Goal: Find specific page/section: Find specific page/section

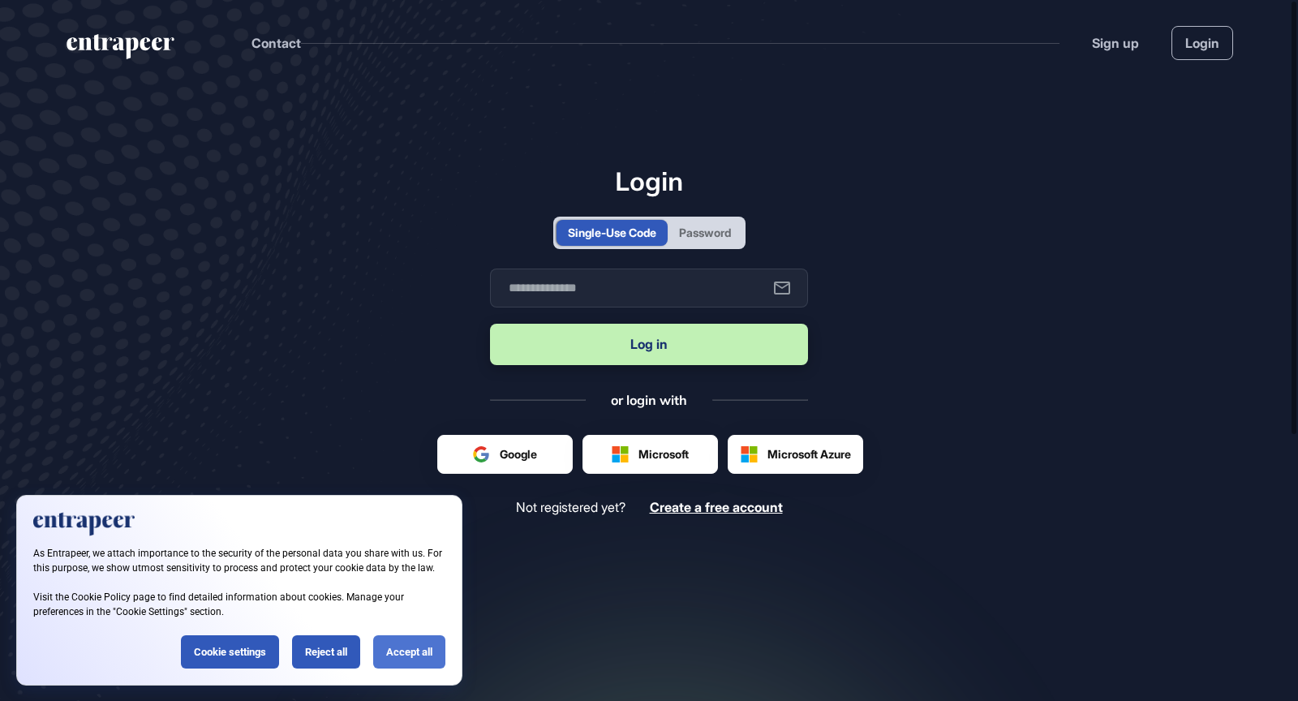
click at [418, 656] on div "Accept all" at bounding box center [409, 651] width 72 height 33
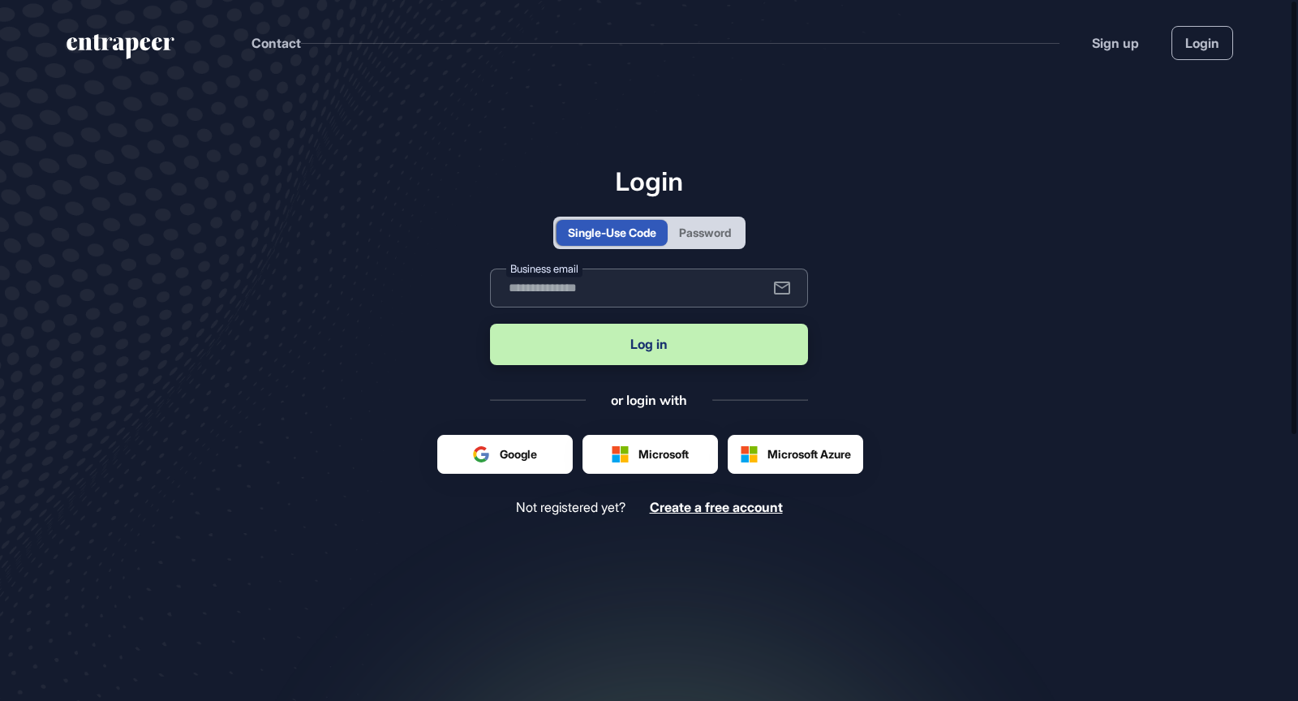
click at [612, 287] on input "text" at bounding box center [649, 288] width 318 height 39
type input "**********"
click at [490, 324] on button "Log in" at bounding box center [649, 344] width 318 height 41
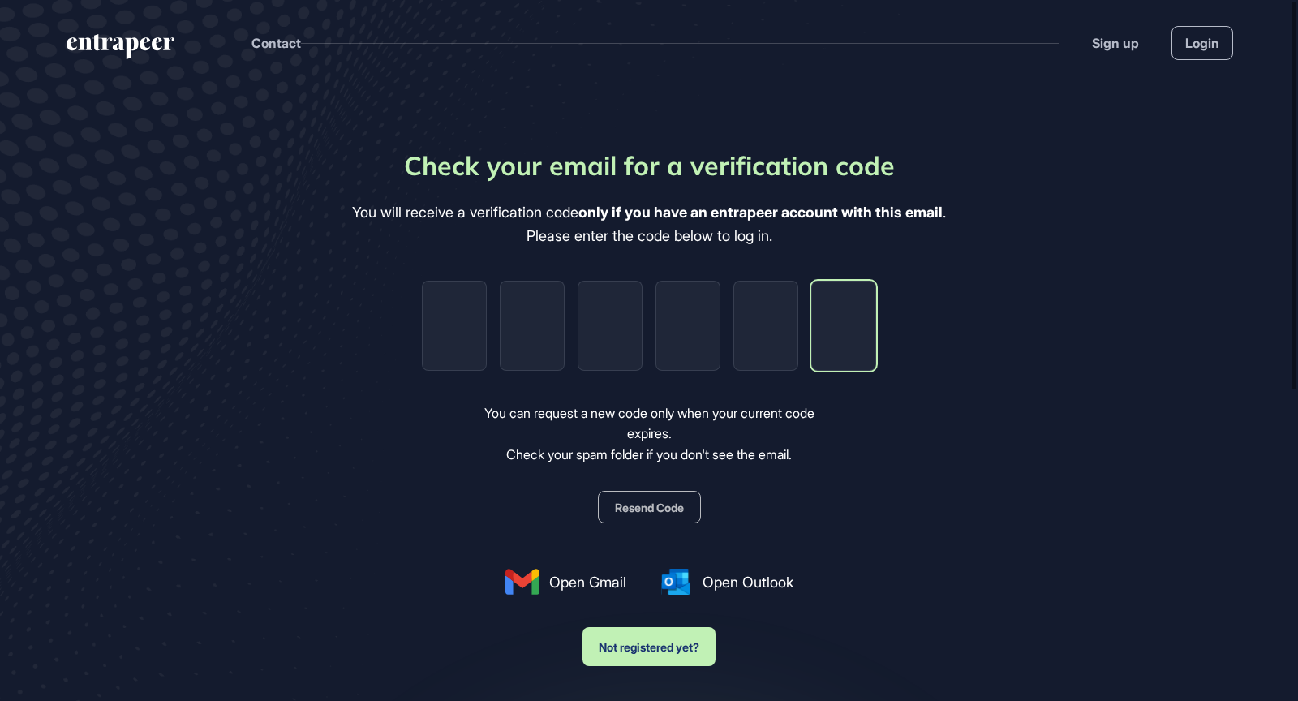
paste input "*"
type input "*"
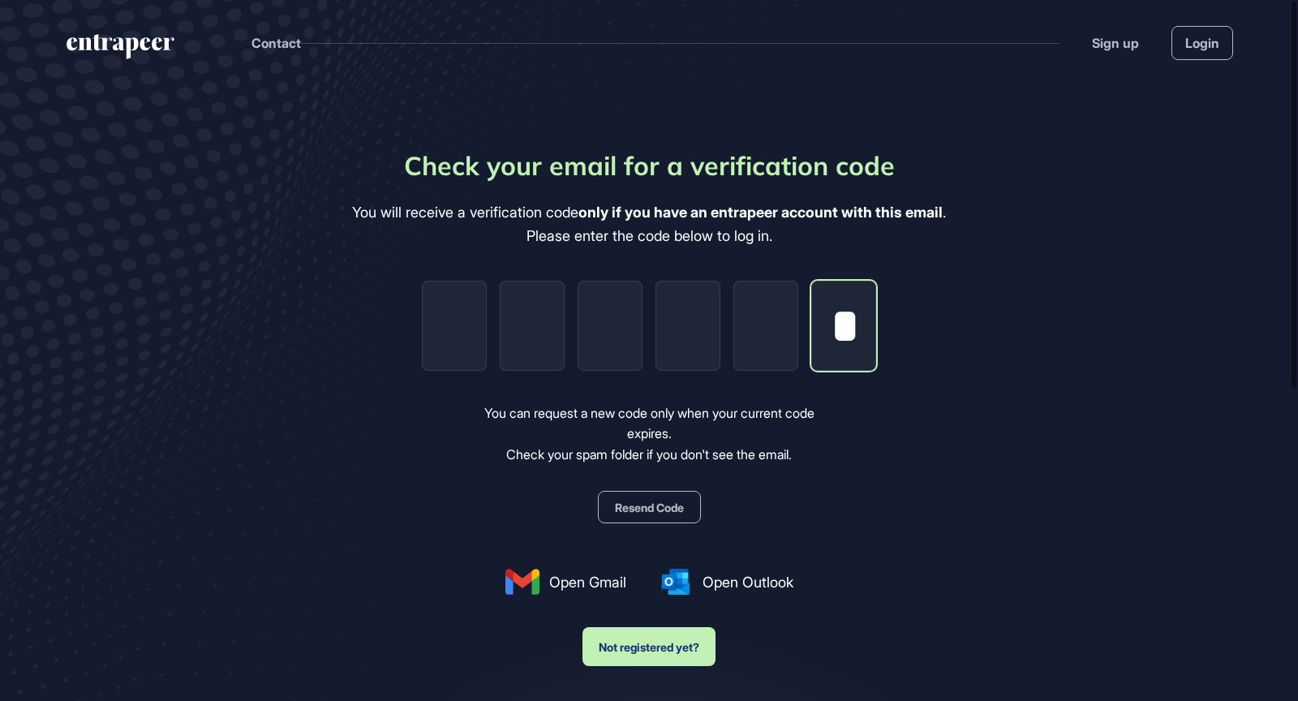
type input "*"
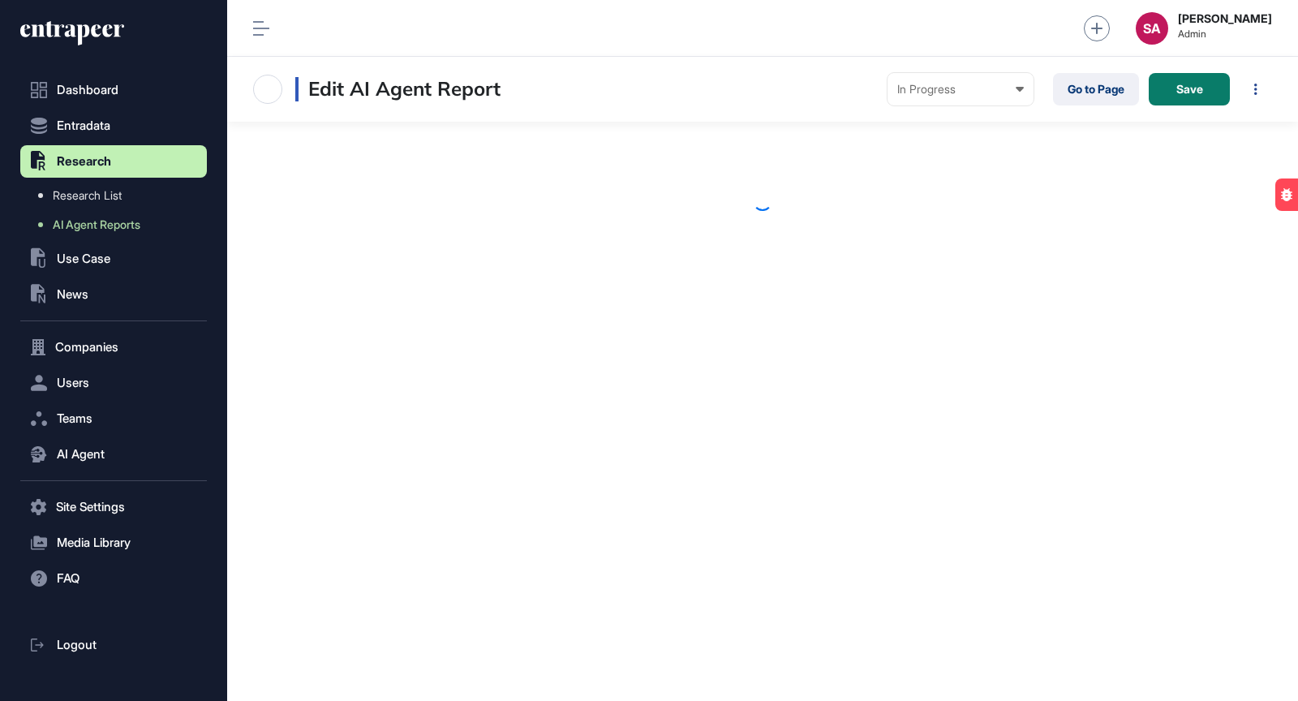
scroll to position [701, 1071]
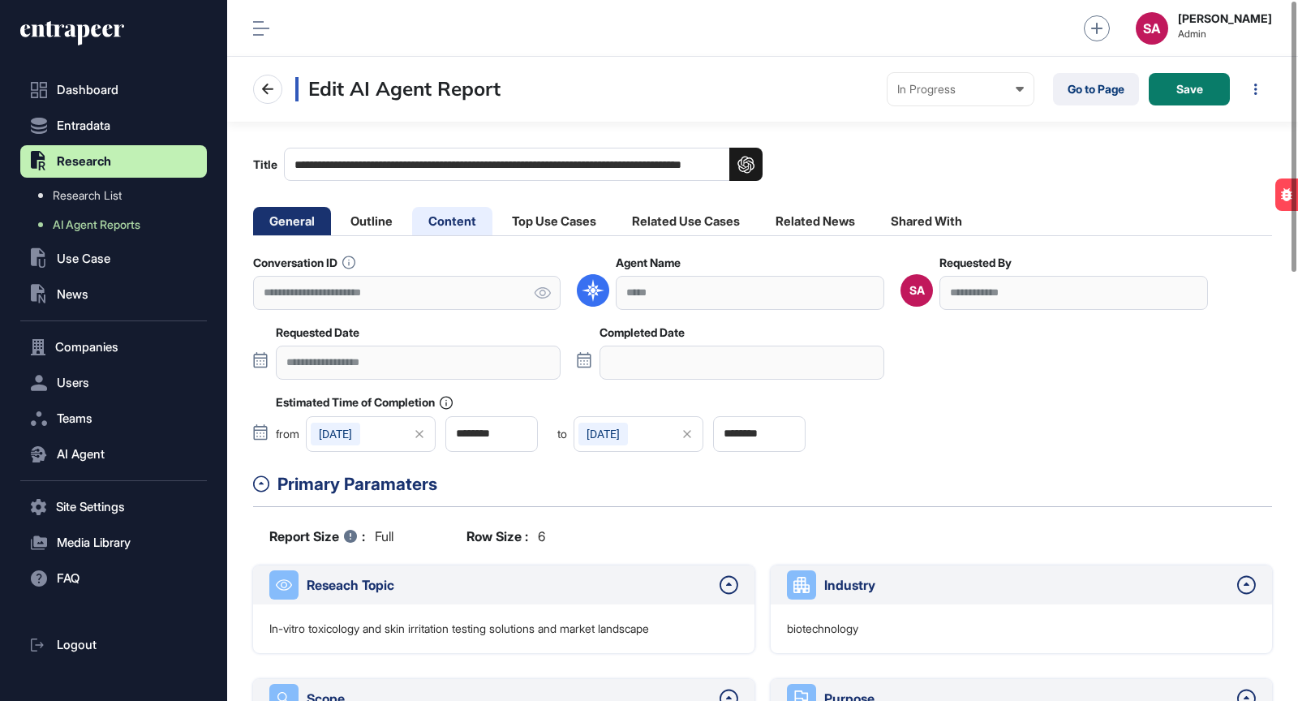
click at [445, 212] on li "Content" at bounding box center [452, 221] width 80 height 28
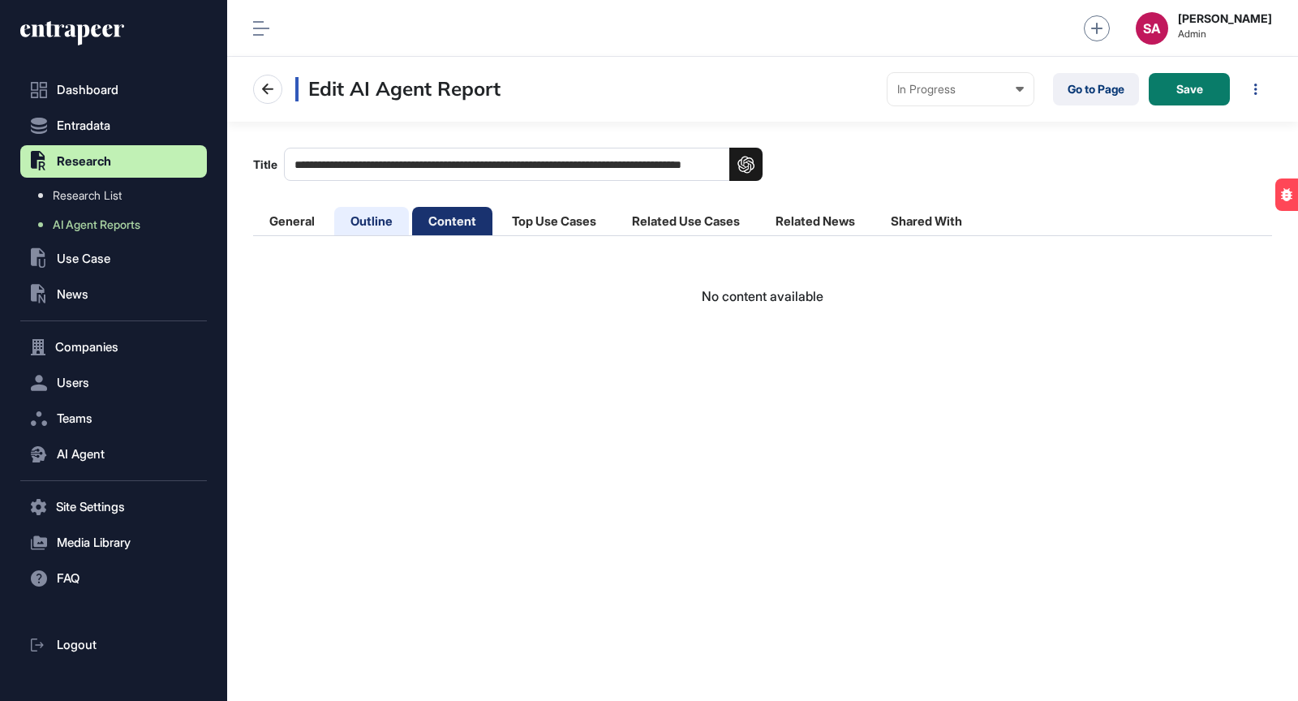
click at [381, 217] on li "Outline" at bounding box center [371, 221] width 75 height 28
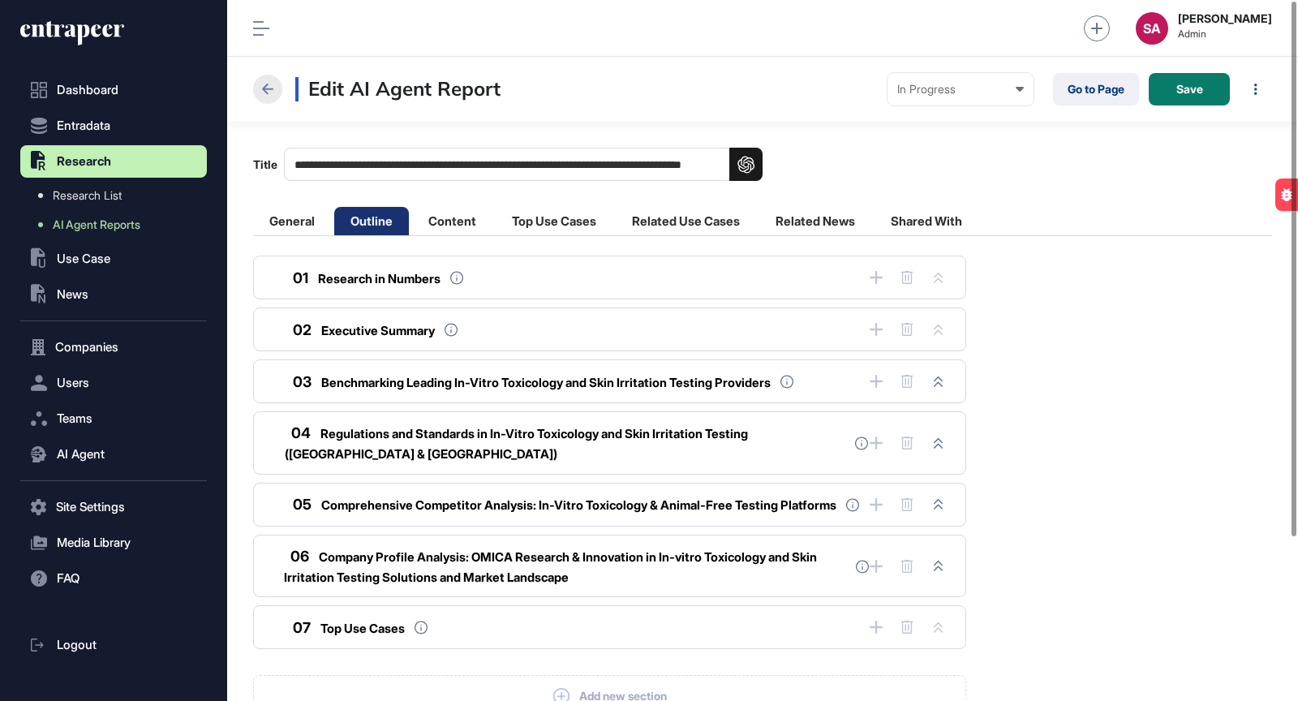
click at [272, 86] on icon at bounding box center [267, 89] width 19 height 19
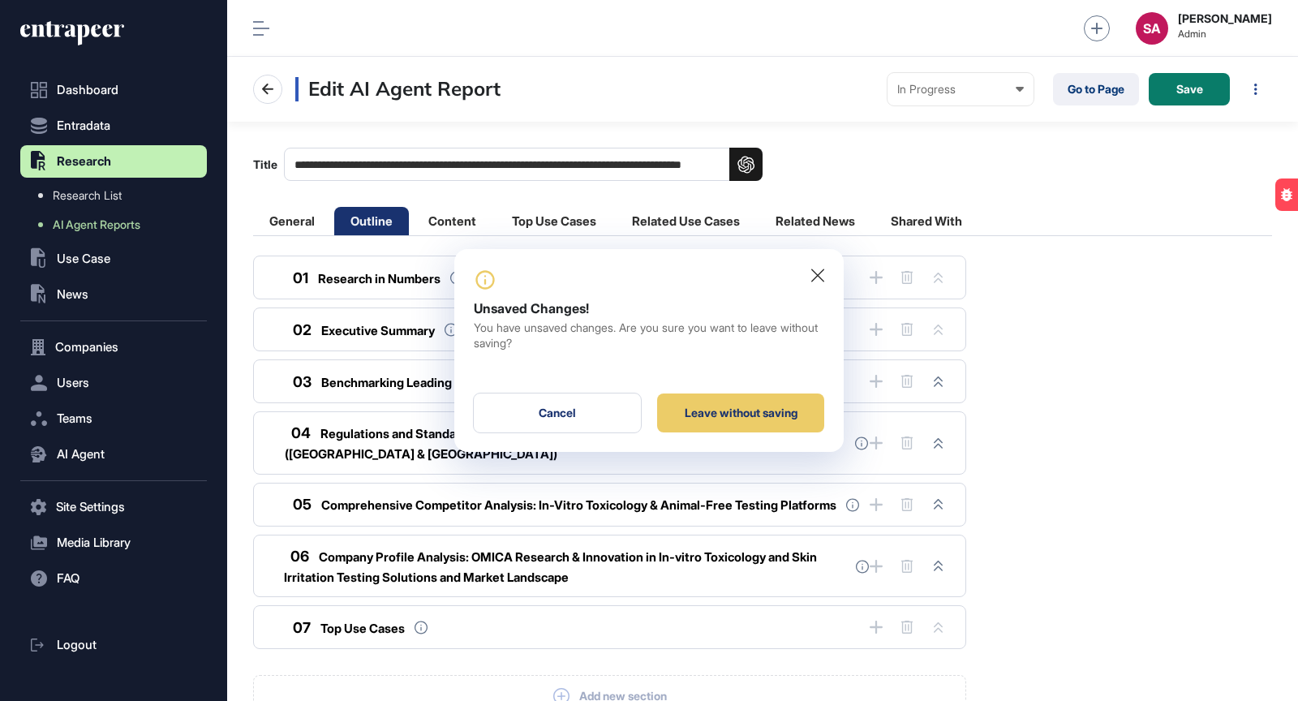
click at [822, 278] on icon at bounding box center [817, 276] width 13 height 14
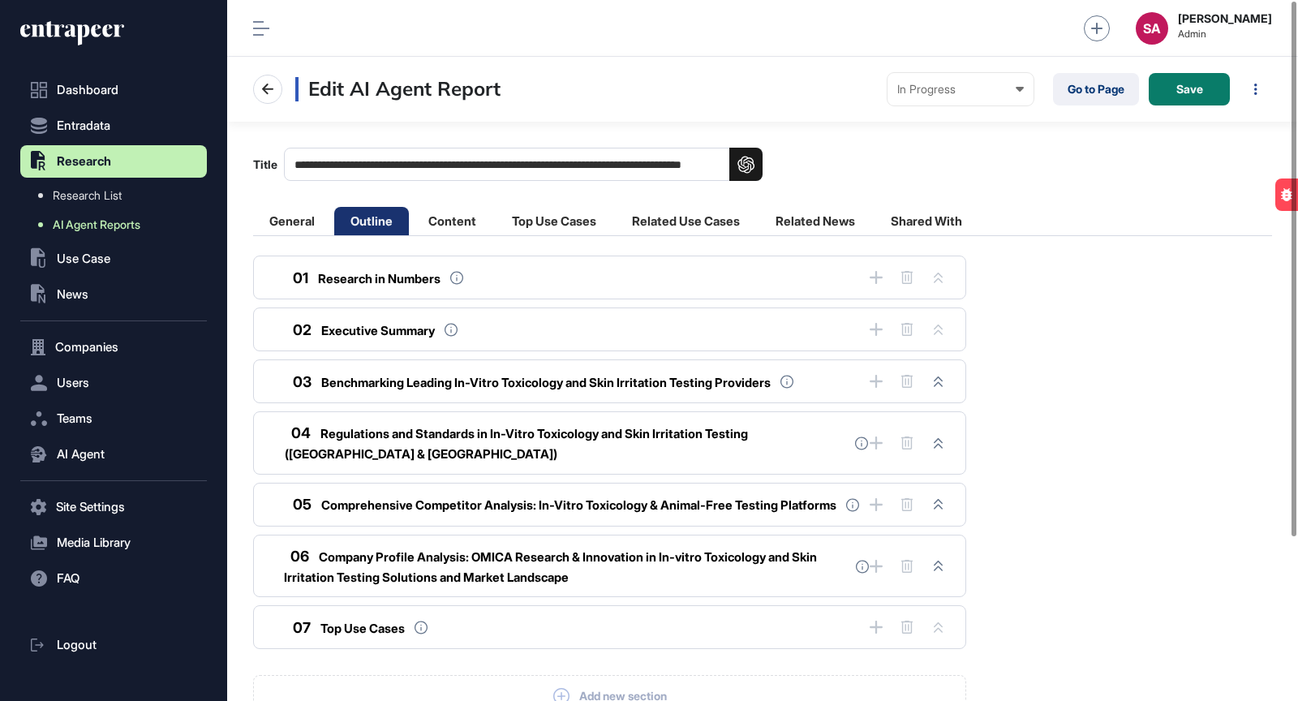
click at [124, 218] on span "AI Agent Reports" at bounding box center [97, 224] width 88 height 13
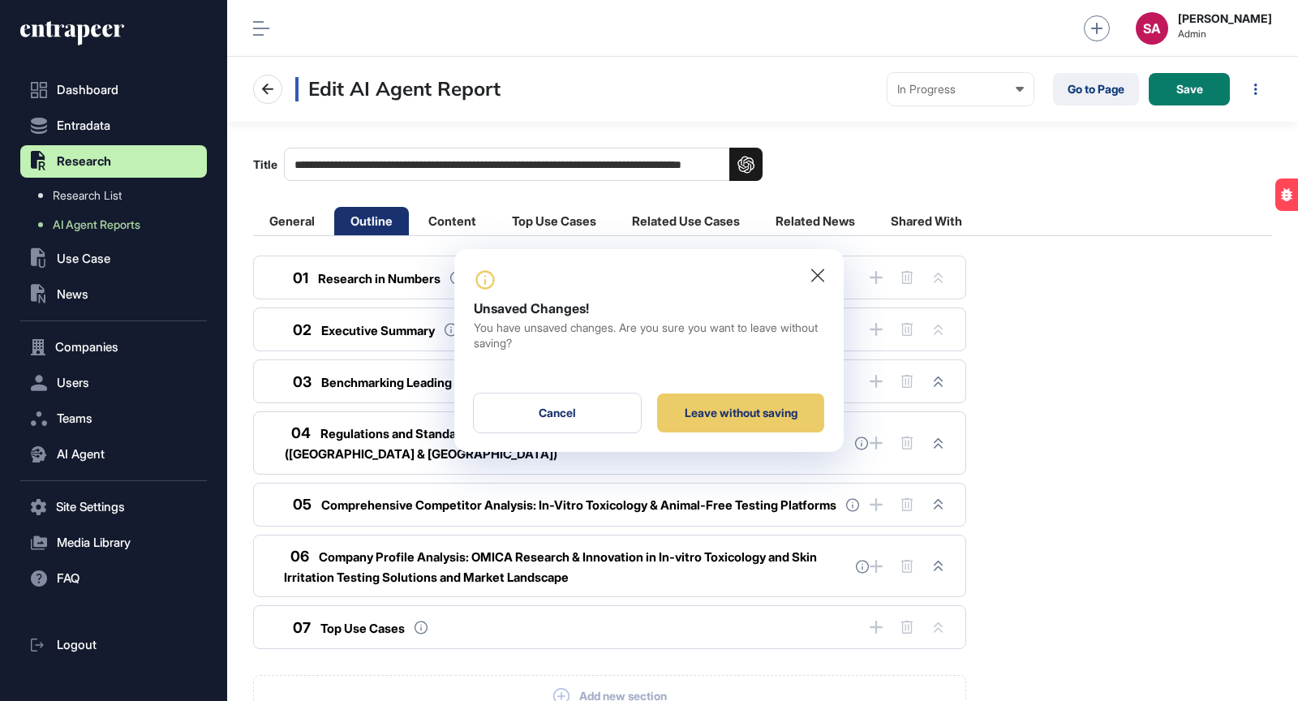
click at [1108, 184] on div at bounding box center [649, 350] width 1298 height 701
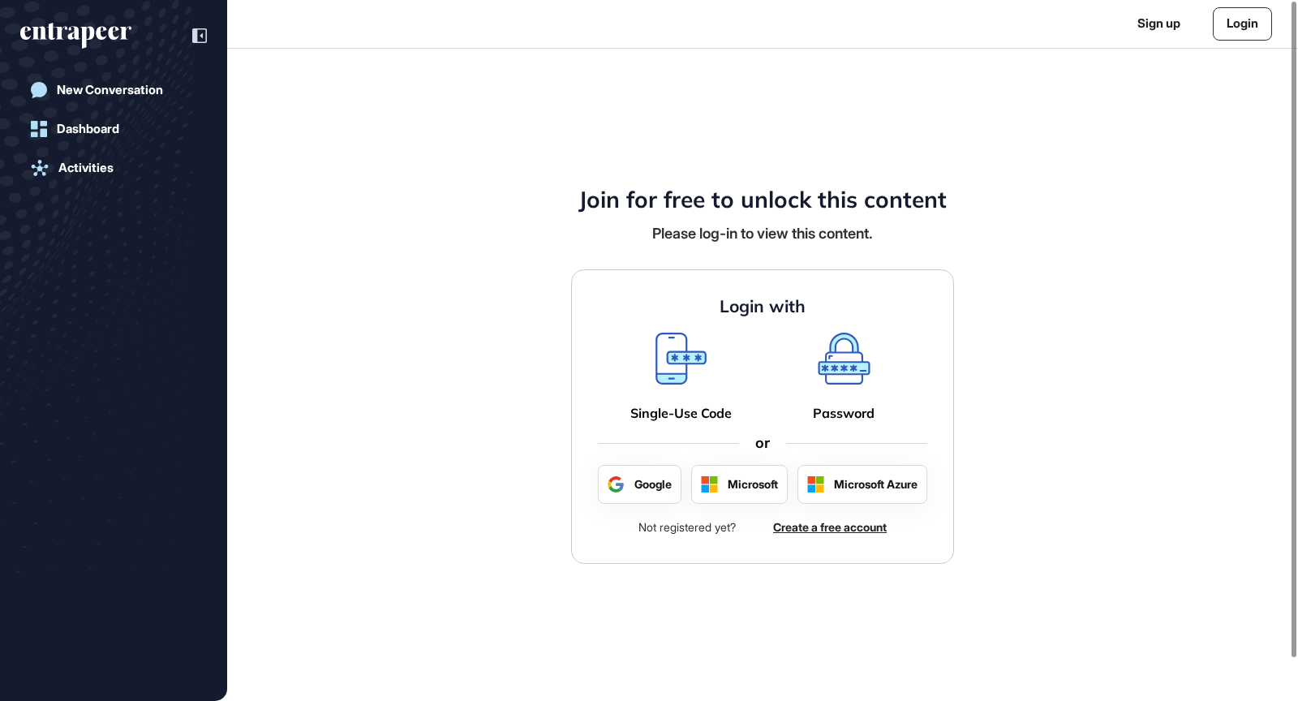
click at [1236, 32] on link "Login" at bounding box center [1242, 23] width 59 height 33
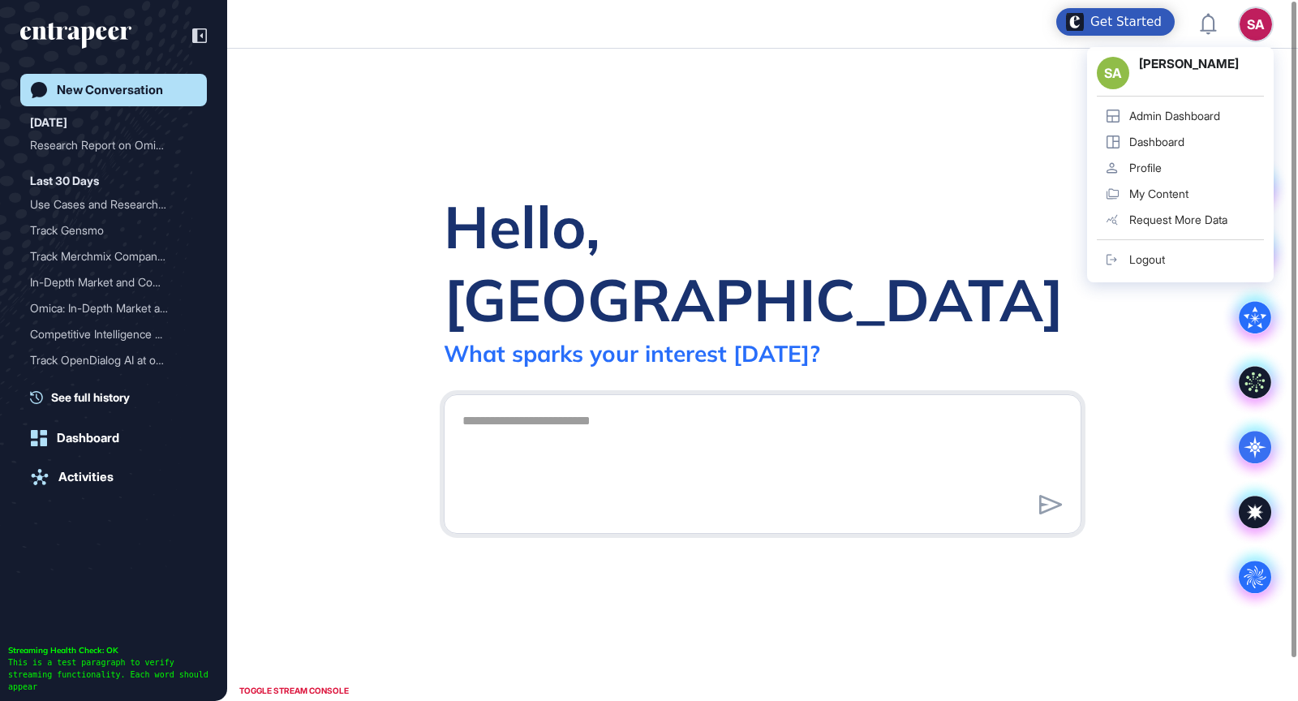
click at [1180, 110] on div "Admin Dashboard" at bounding box center [1175, 116] width 91 height 13
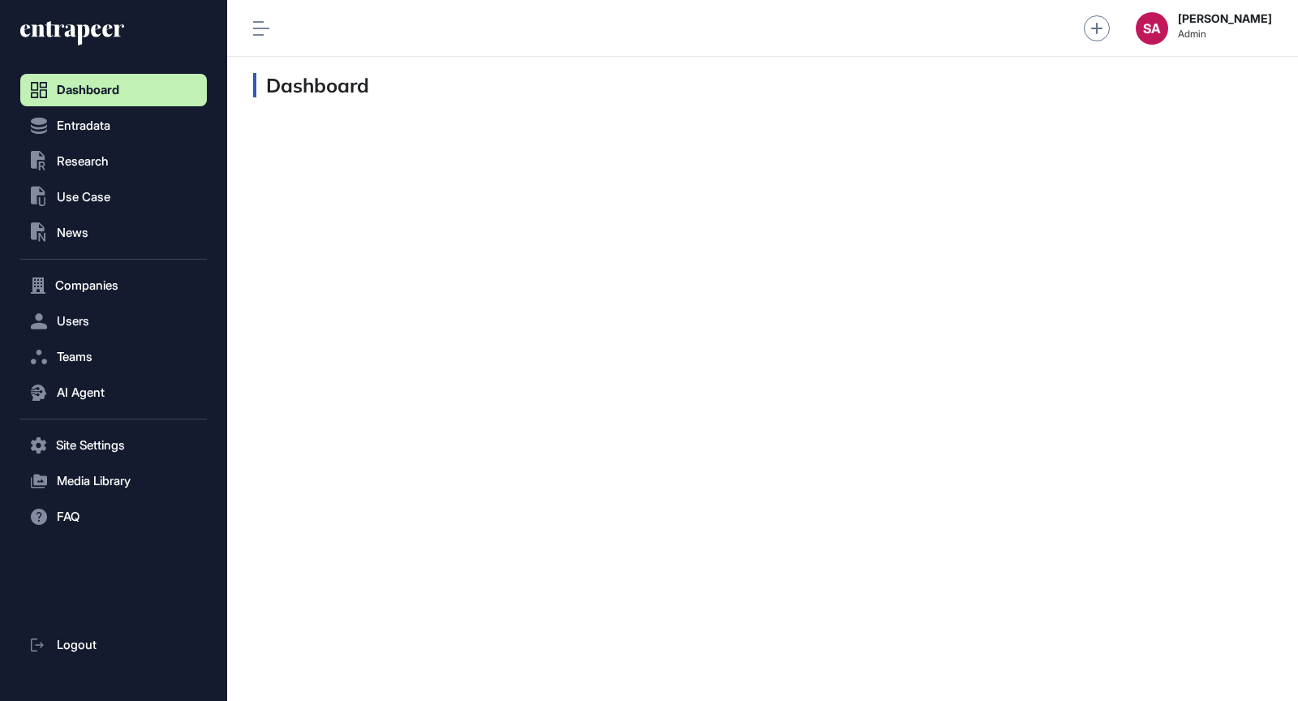
scroll to position [1, 1]
click at [117, 170] on button ".st0{fill:currentColor} Research" at bounding box center [113, 161] width 187 height 32
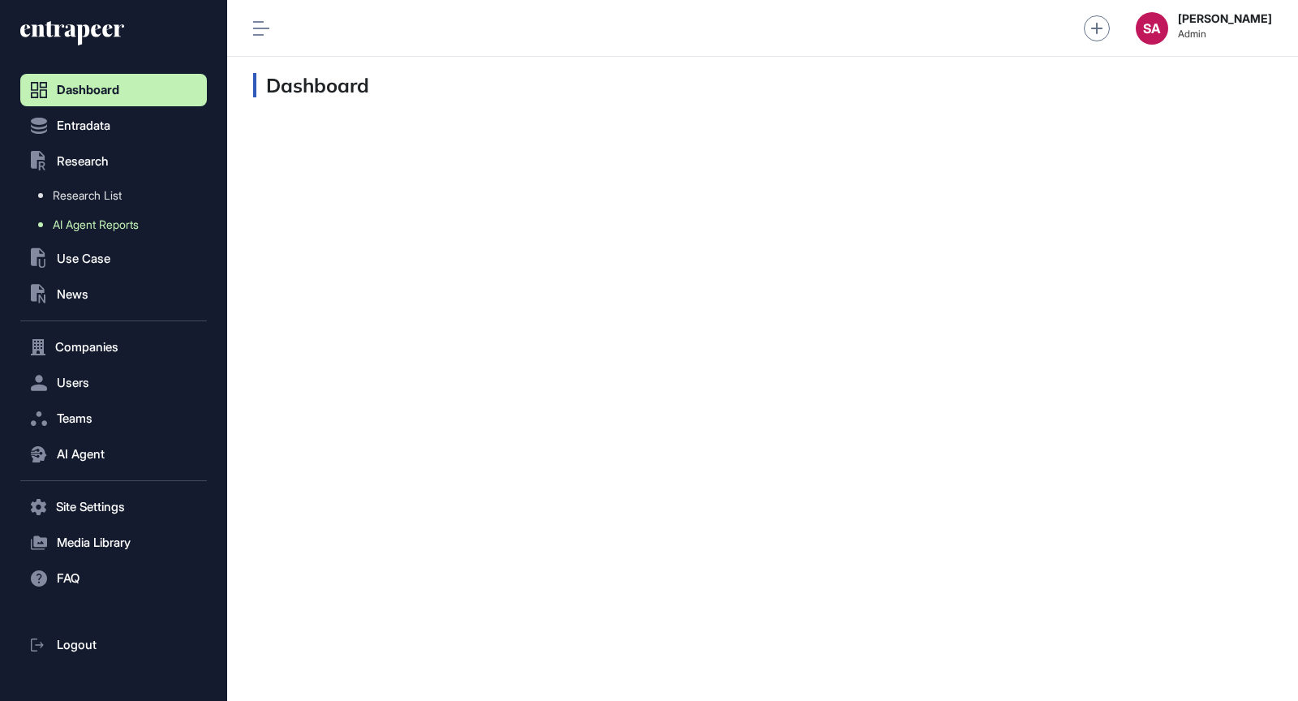
click at [99, 225] on span "AI Agent Reports" at bounding box center [96, 224] width 86 height 13
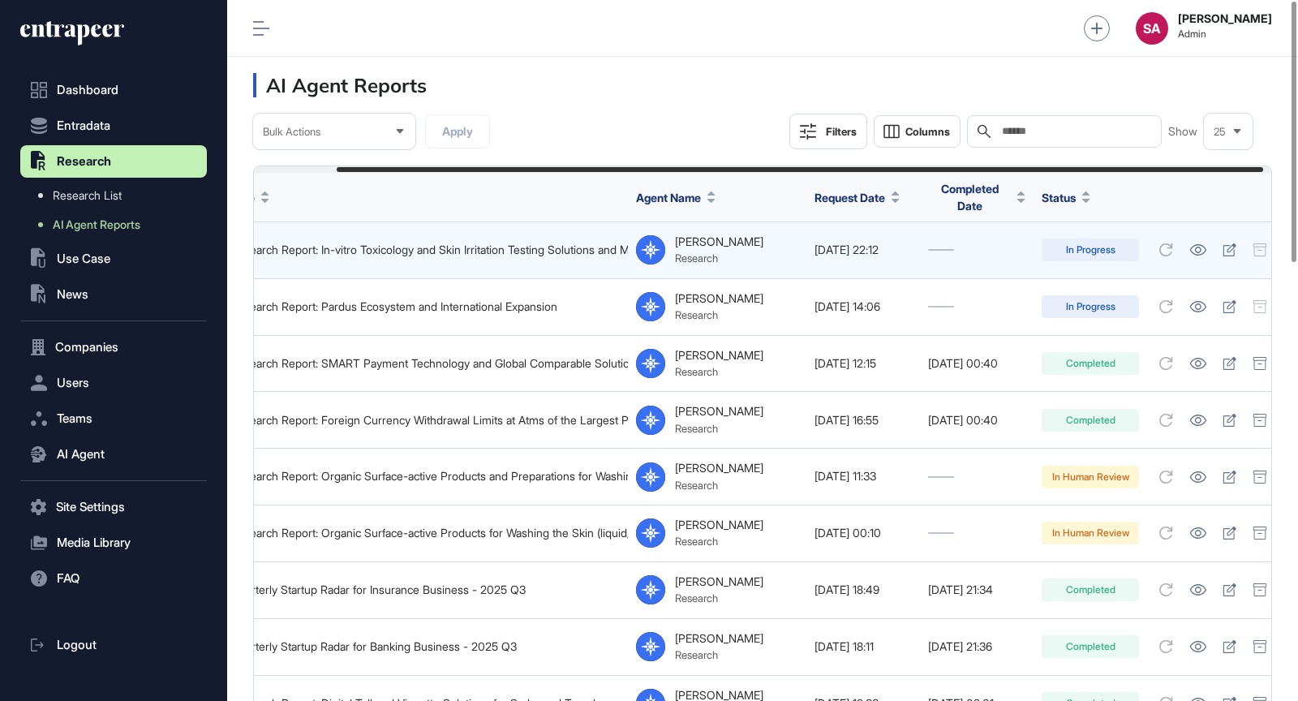
scroll to position [0, 100]
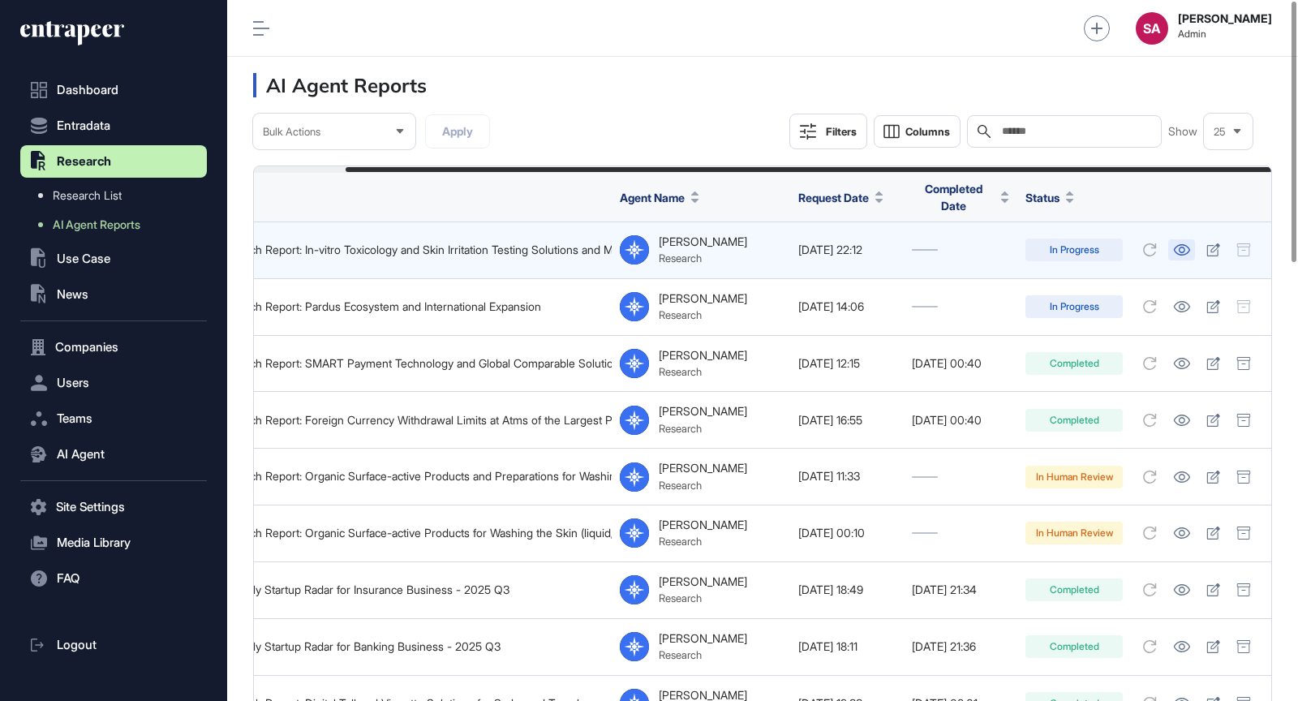
click at [1187, 244] on icon at bounding box center [1181, 249] width 17 height 11
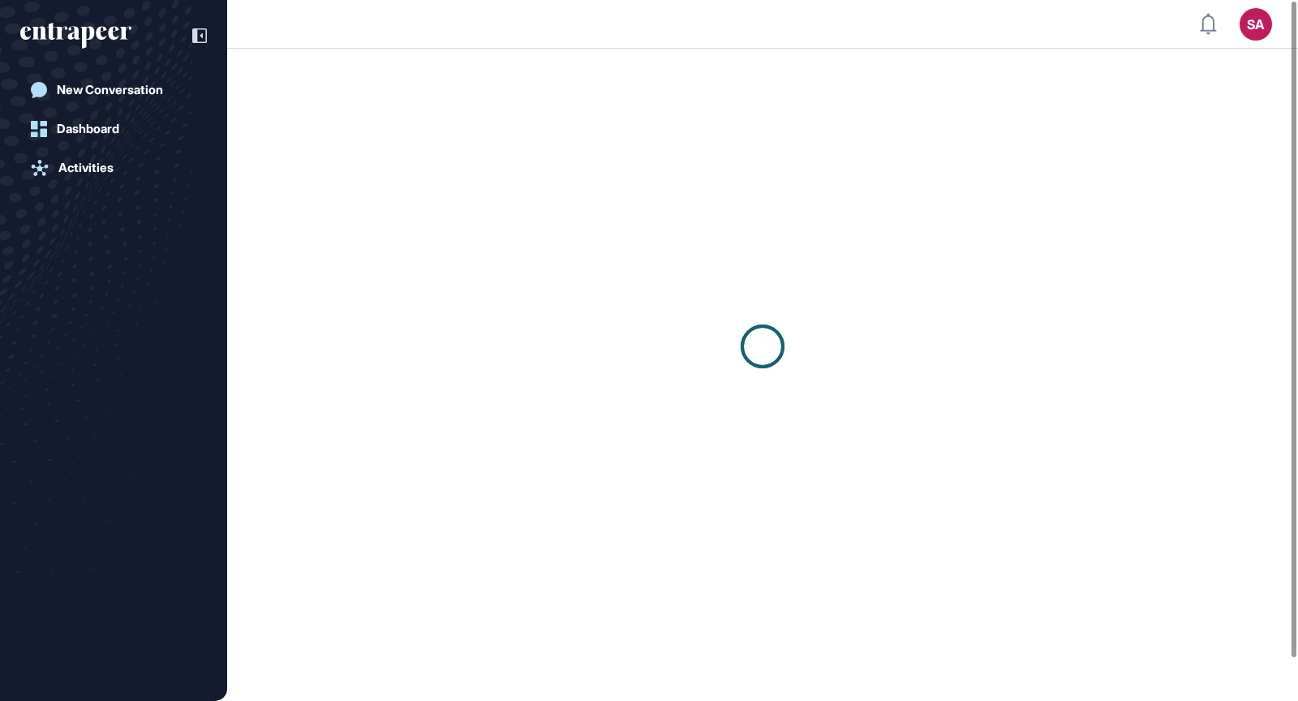
scroll to position [1, 1]
